Goal: Task Accomplishment & Management: Manage account settings

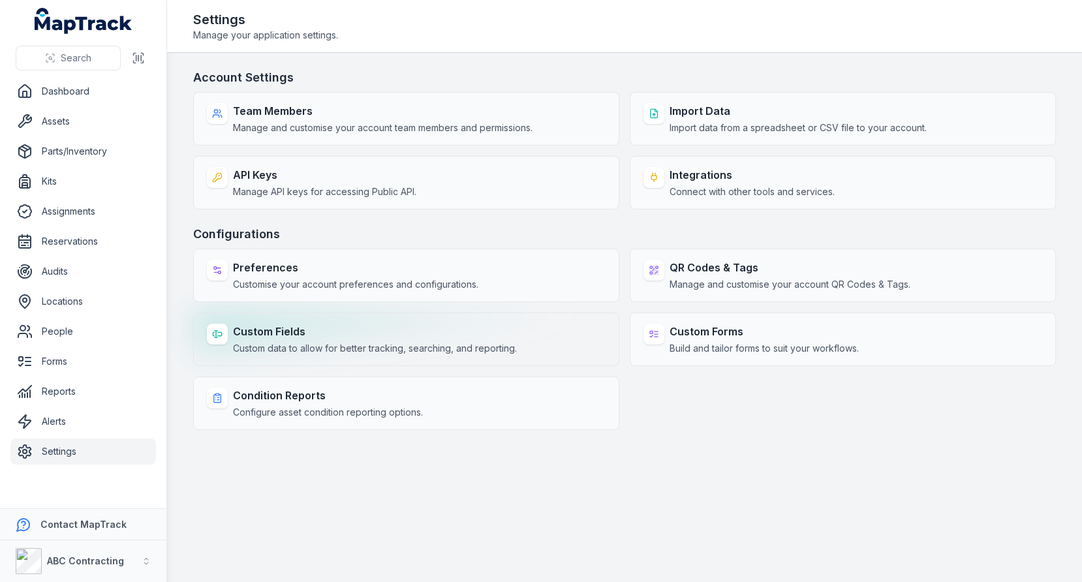
click at [378, 335] on strong "Custom Fields" at bounding box center [375, 332] width 284 height 16
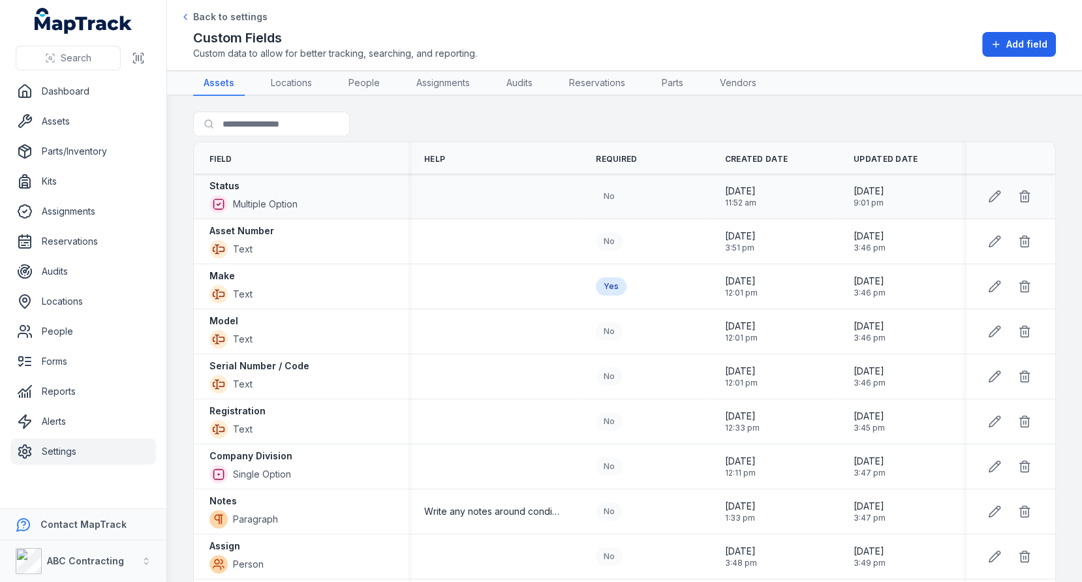
scroll to position [13, 0]
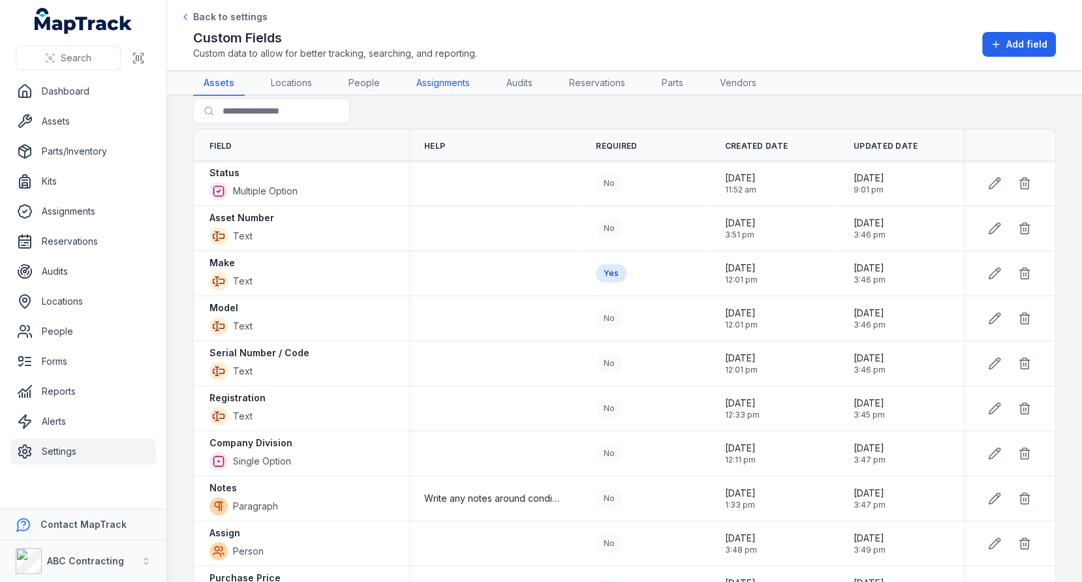
click at [438, 92] on link "Assignments" at bounding box center [443, 83] width 74 height 25
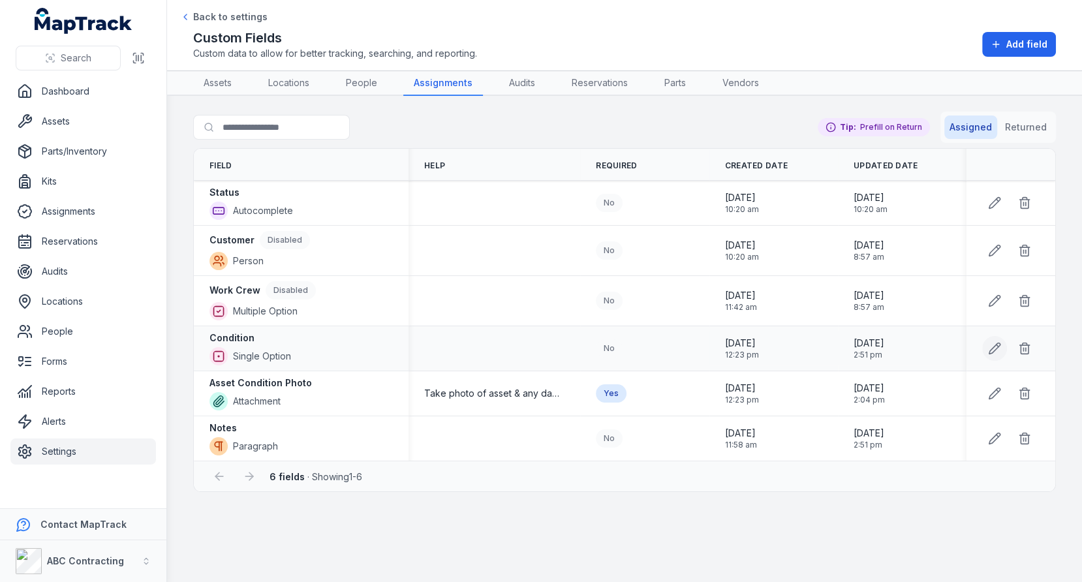
click at [990, 342] on icon at bounding box center [994, 348] width 13 height 13
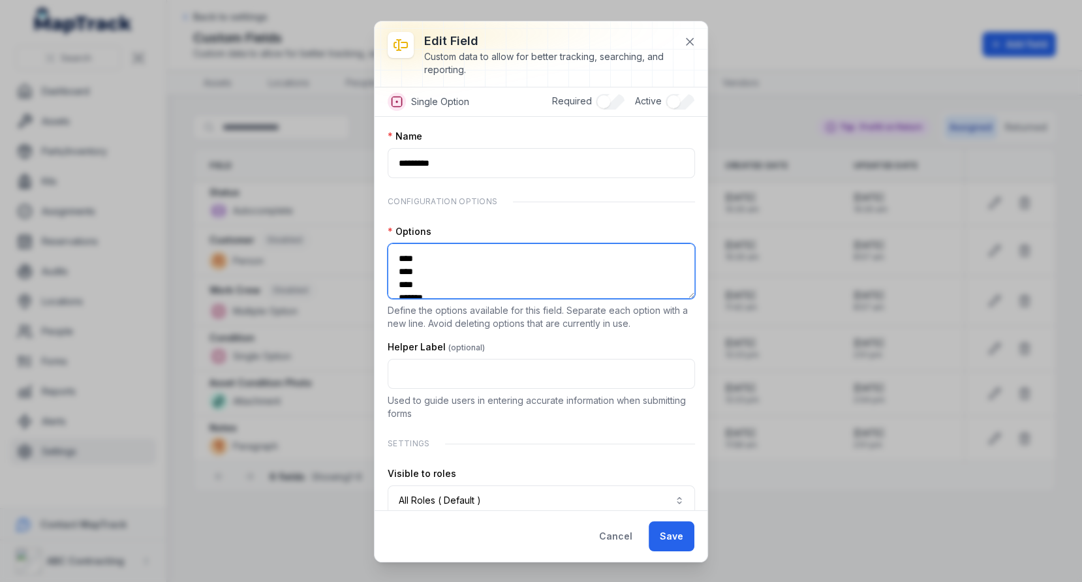
drag, startPoint x: 479, startPoint y: 278, endPoint x: 404, endPoint y: 202, distance: 107.0
click at [404, 202] on div "**********" at bounding box center [541, 338] width 307 height 417
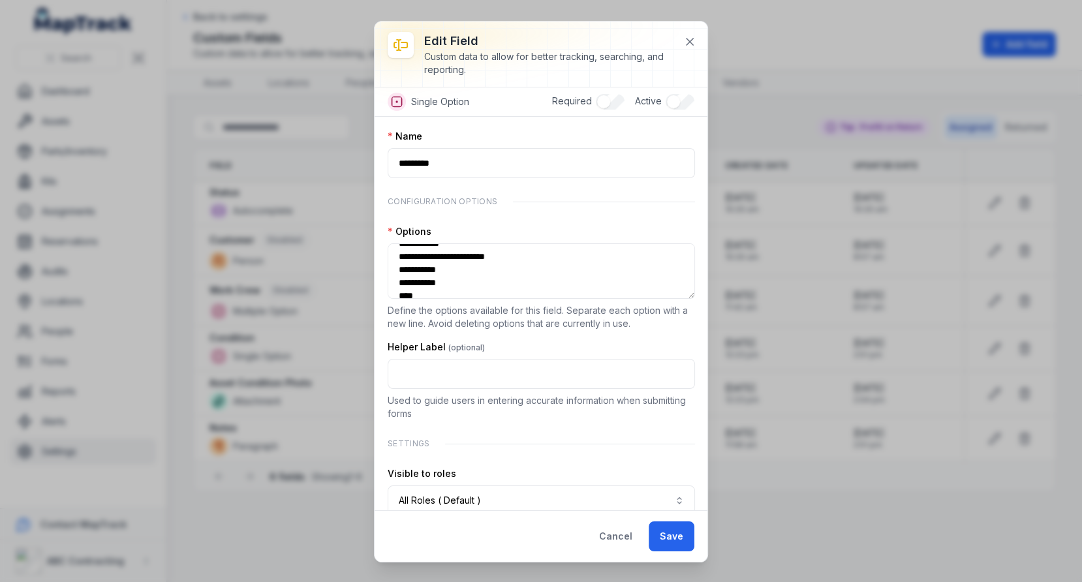
click at [581, 220] on div "**********" at bounding box center [541, 338] width 307 height 417
click at [685, 38] on icon at bounding box center [689, 41] width 13 height 13
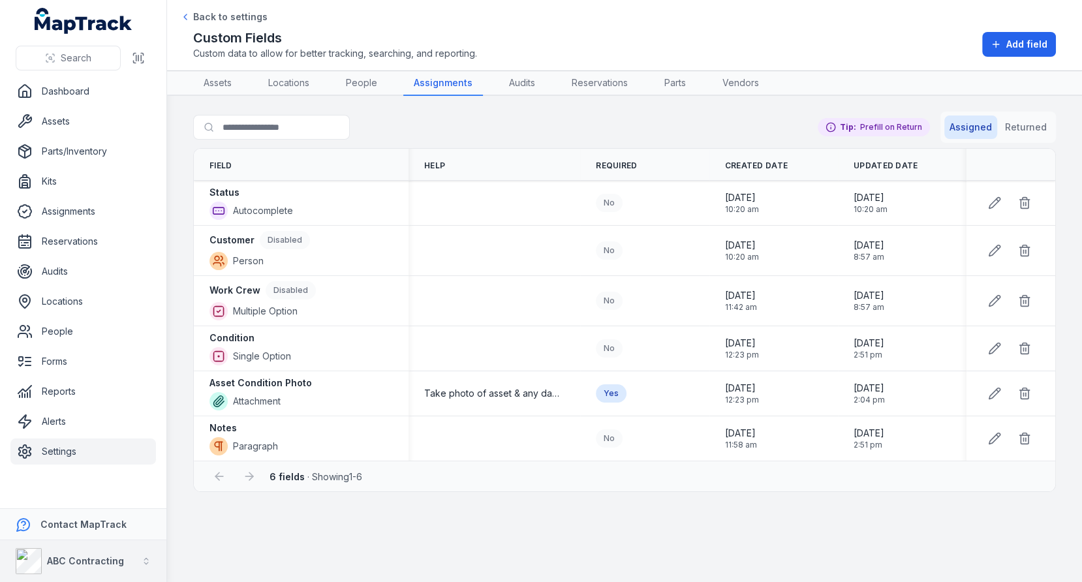
click at [126, 550] on button "ABC Contracting" at bounding box center [83, 561] width 166 height 42
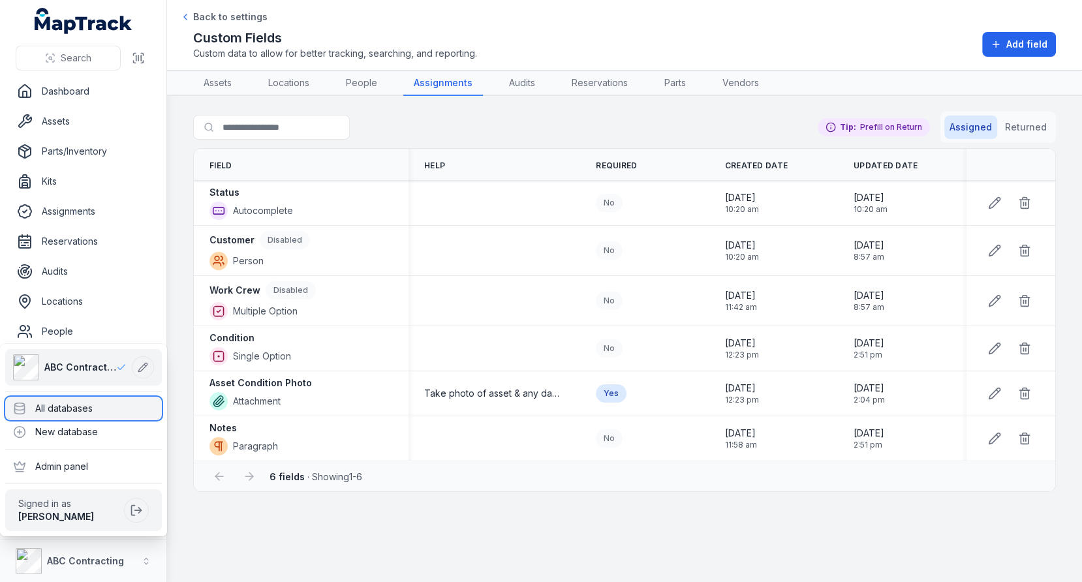
click at [106, 406] on div "All databases" at bounding box center [83, 408] width 157 height 23
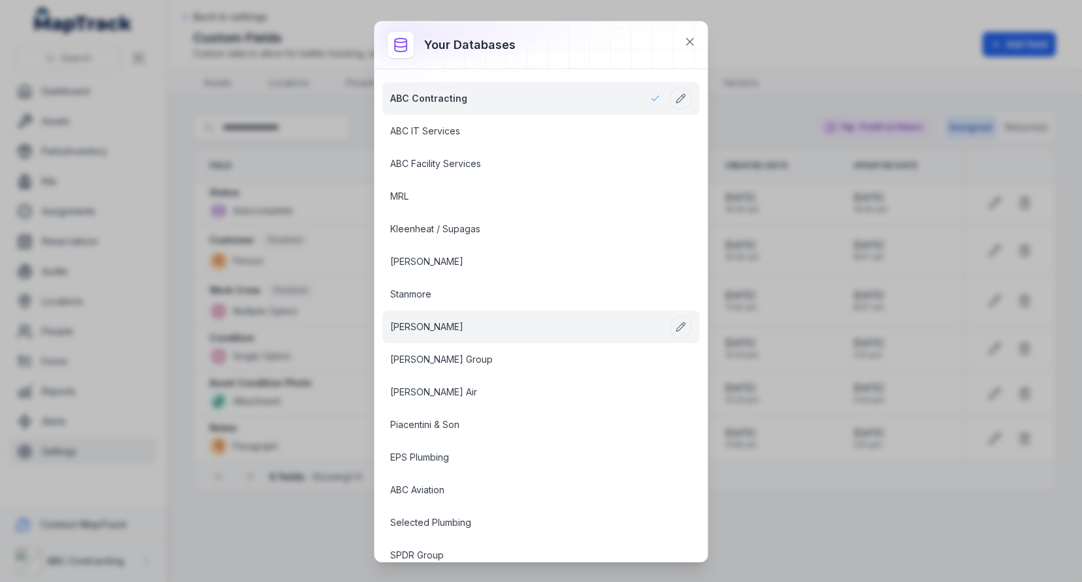
scroll to position [1704, 0]
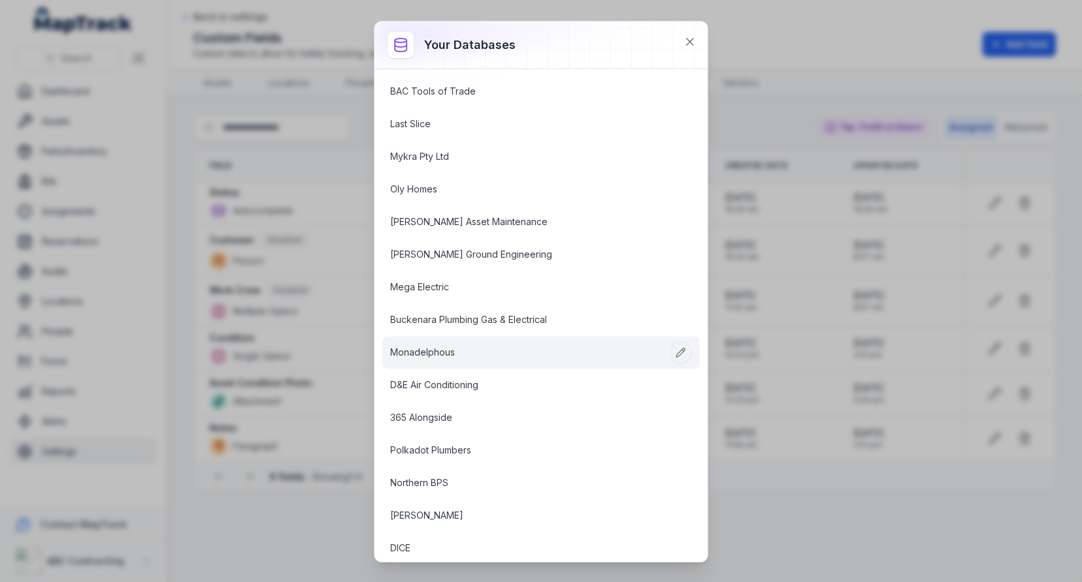
click at [434, 346] on link "Monadelphous" at bounding box center [525, 352] width 270 height 13
